Goal: Information Seeking & Learning: Compare options

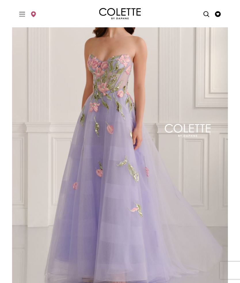
scroll to position [178, 0]
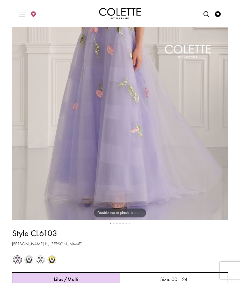
click at [34, 258] on div "m Out of Stock" at bounding box center [29, 259] width 11 height 11
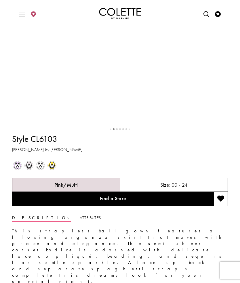
scroll to position [224, 0]
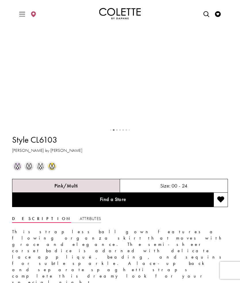
click at [18, 170] on span "m" at bounding box center [17, 166] width 7 height 7
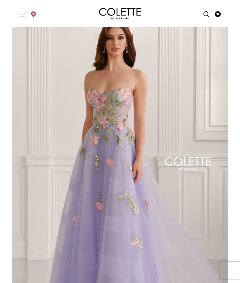
scroll to position [0, 0]
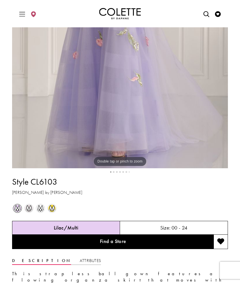
click at [30, 212] on span "m" at bounding box center [28, 208] width 7 height 7
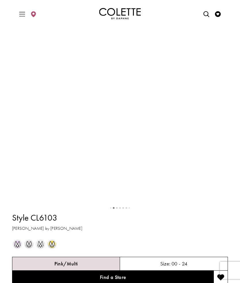
scroll to position [146, 0]
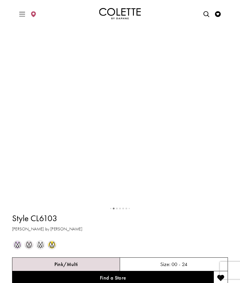
click at [19, 18] on span "Toggle Main Navigation Menu" at bounding box center [22, 14] width 9 height 16
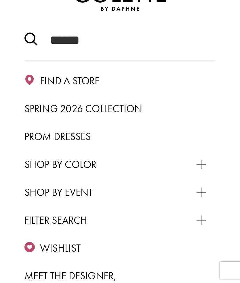
scroll to position [53, 0]
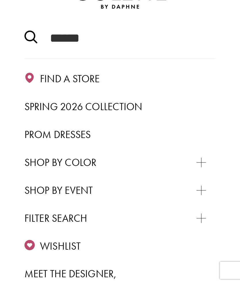
click at [88, 134] on span "Prom Dresses" at bounding box center [57, 134] width 66 height 13
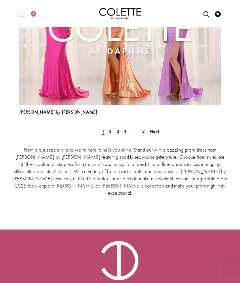
scroll to position [1631, 0]
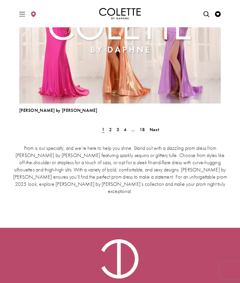
click at [112, 129] on link "2" at bounding box center [110, 129] width 6 height 8
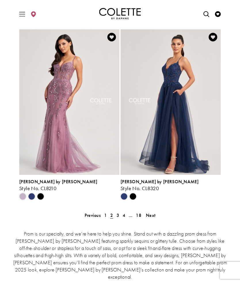
scroll to position [1239, 0]
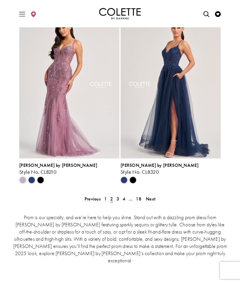
click at [117, 199] on span "3" at bounding box center [117, 199] width 3 height 6
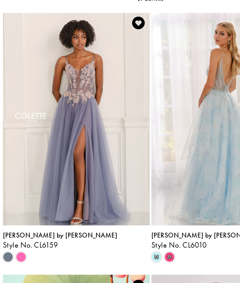
scroll to position [509, 0]
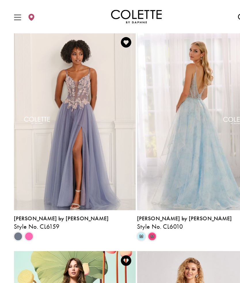
click at [28, 191] on span "Product List" at bounding box center [31, 194] width 7 height 7
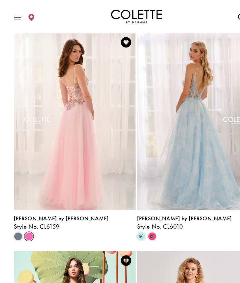
click at [64, 140] on img "Visit Colette by Daphne Style No. CL6159 Page" at bounding box center [69, 99] width 100 height 145
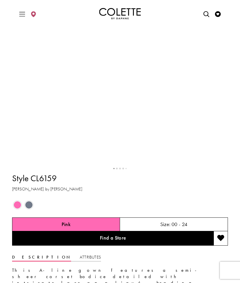
scroll to position [202, 0]
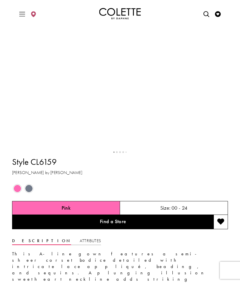
click at [30, 192] on span "Product color controls state depends on size chosen" at bounding box center [28, 188] width 7 height 7
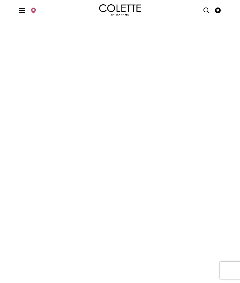
scroll to position [0, 0]
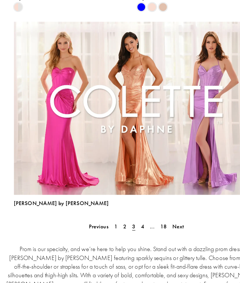
scroll to position [1543, 0]
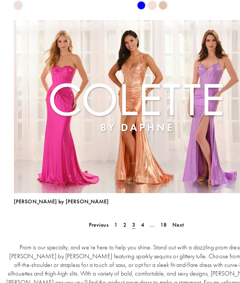
click at [122, 213] on link "4" at bounding box center [125, 217] width 6 height 8
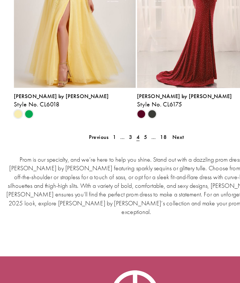
scroll to position [1293, 0]
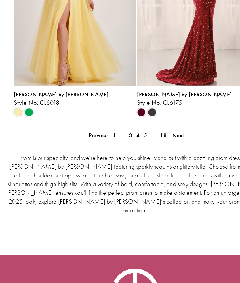
click at [126, 141] on span "5" at bounding box center [127, 144] width 3 height 6
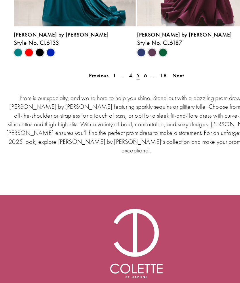
scroll to position [1342, 0]
click at [124, 91] on link "6" at bounding box center [127, 95] width 6 height 8
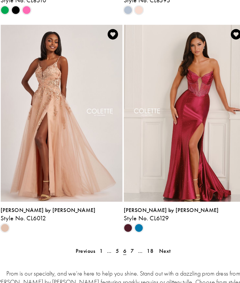
scroll to position [1199, 0]
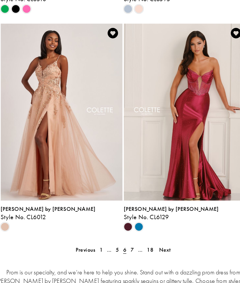
click at [124, 234] on link "7" at bounding box center [127, 238] width 6 height 8
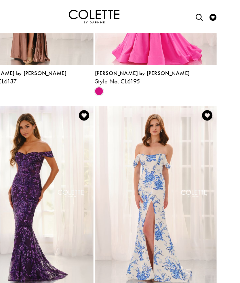
scroll to position [269, 0]
